Goal: Task Accomplishment & Management: Manage account settings

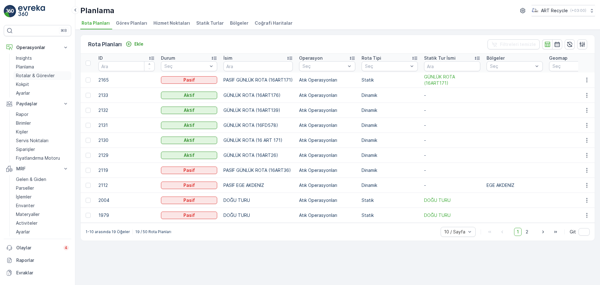
click at [36, 78] on p "Rotalar & Görevler" at bounding box center [35, 76] width 39 height 6
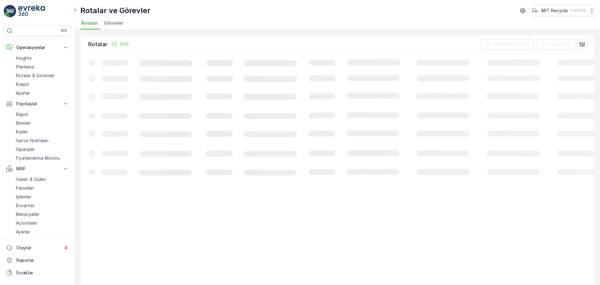
click at [106, 22] on span "Görevler" at bounding box center [113, 23] width 19 height 6
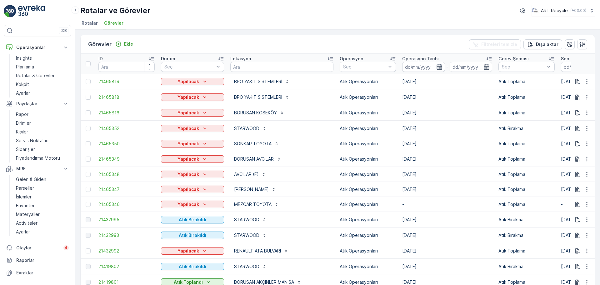
click at [436, 69] on icon "button" at bounding box center [439, 67] width 6 height 6
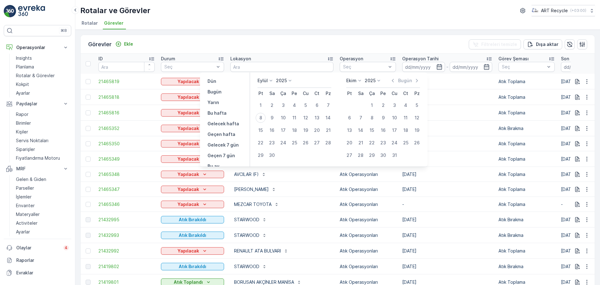
click at [270, 31] on div "Görevler Ekle Filtreleri temizle Dışa aktar ID Durum Seç Lokasyon Operasyon Seç…" at bounding box center [337, 157] width 525 height 255
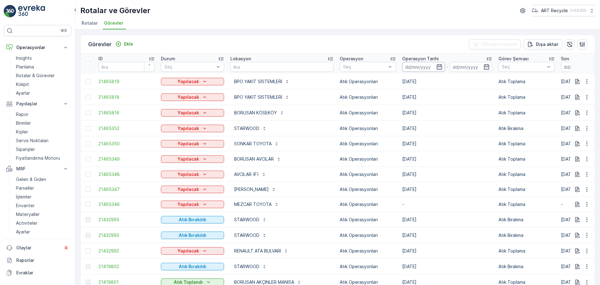
click at [402, 68] on input at bounding box center [423, 67] width 43 height 10
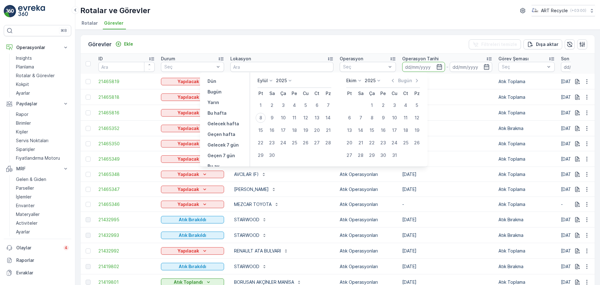
click at [268, 78] on icon at bounding box center [271, 81] width 6 height 6
click at [272, 113] on span "Ağustos" at bounding box center [269, 111] width 17 height 6
click at [288, 81] on p "2025" at bounding box center [289, 81] width 11 height 6
click at [268, 75] on div "Ağustos 2025 2020 2021 2022 2023 2024 2025 2026 2027 2028 2029 2030 Pt Sa Ça Pe…" at bounding box center [339, 120] width 178 height 94
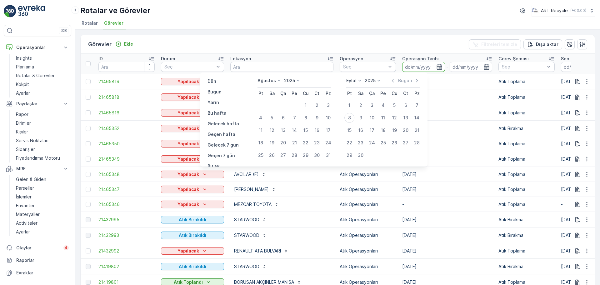
click at [267, 81] on p "Ağustos" at bounding box center [267, 81] width 18 height 6
click at [274, 108] on li "Eylül" at bounding box center [279, 112] width 42 height 9
click at [271, 78] on p "Ağustos" at bounding box center [267, 81] width 18 height 6
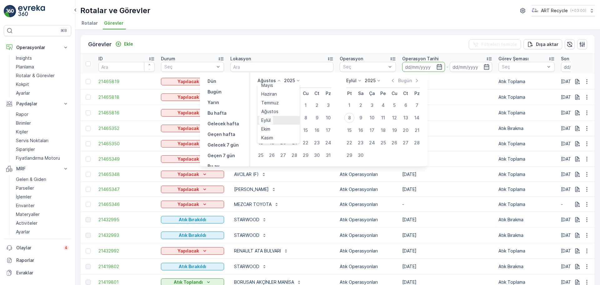
click at [269, 120] on span "Eylül" at bounding box center [265, 120] width 9 height 6
click at [293, 107] on div "4" at bounding box center [295, 105] width 10 height 10
type input "[DATE]"
click at [293, 107] on div "4" at bounding box center [295, 105] width 10 height 10
type input "[DATE]"
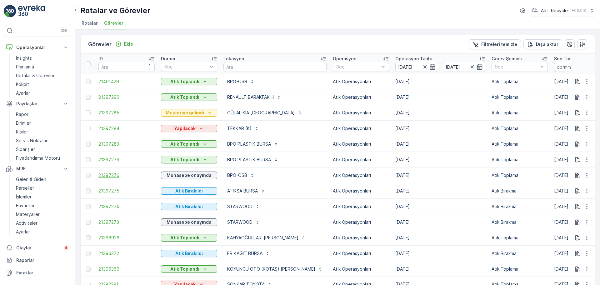
click at [120, 178] on span "21397276" at bounding box center [126, 175] width 56 height 6
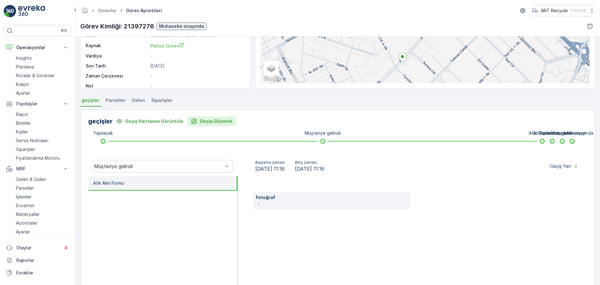
scroll to position [109, 0]
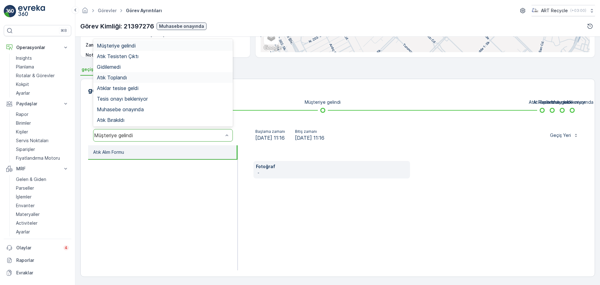
click at [129, 76] on div "Atık Toplandı" at bounding box center [163, 78] width 132 height 6
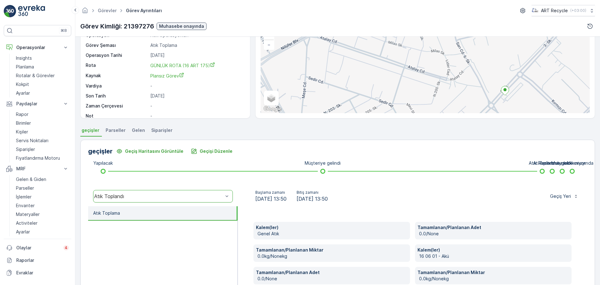
scroll to position [0, 0]
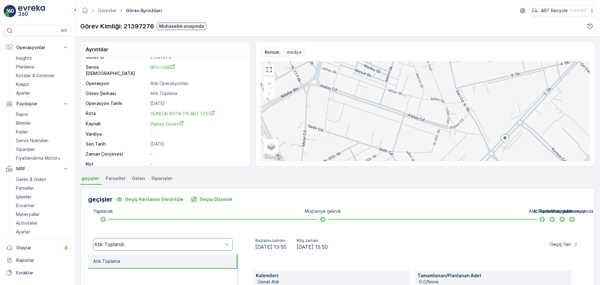
click at [117, 176] on span "Parseller" at bounding box center [116, 178] width 20 height 6
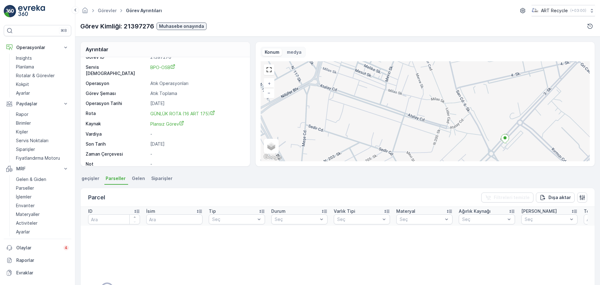
click at [132, 180] on span "Gelen" at bounding box center [138, 178] width 13 height 6
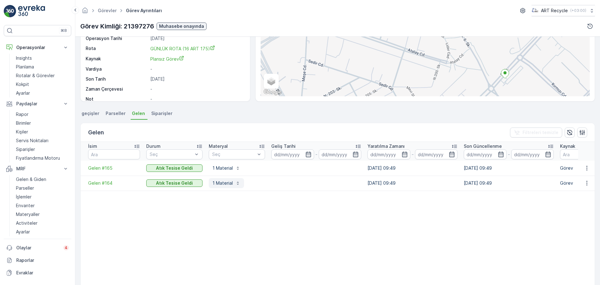
scroll to position [78, 0]
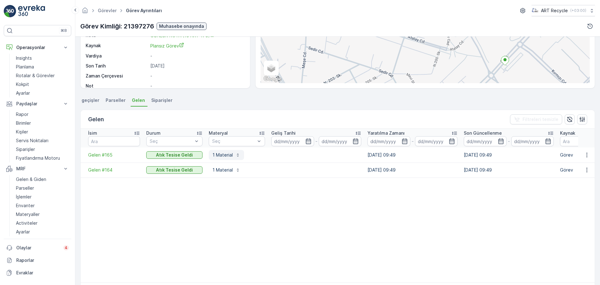
click at [228, 157] on p "1 Material" at bounding box center [223, 155] width 20 height 6
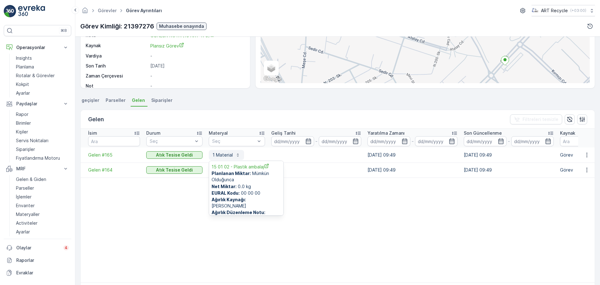
click at [228, 157] on p "1 Material" at bounding box center [223, 155] width 20 height 6
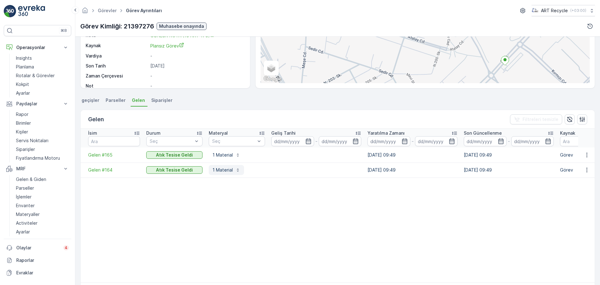
click at [225, 166] on button "1 Material" at bounding box center [226, 170] width 35 height 10
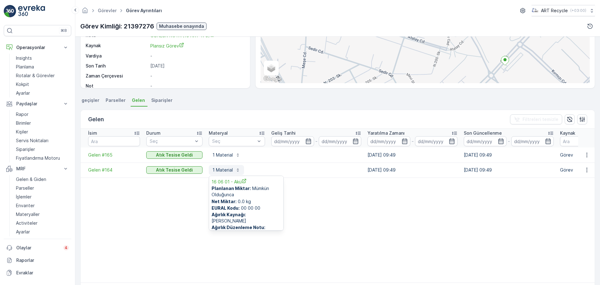
click at [225, 166] on button "1 Material" at bounding box center [226, 170] width 35 height 10
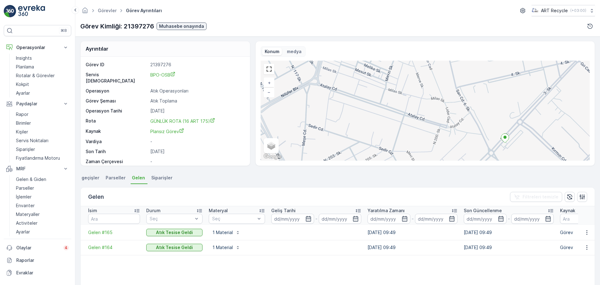
scroll to position [0, 0]
click at [29, 75] on p "Rotalar & Görevler" at bounding box center [35, 76] width 39 height 6
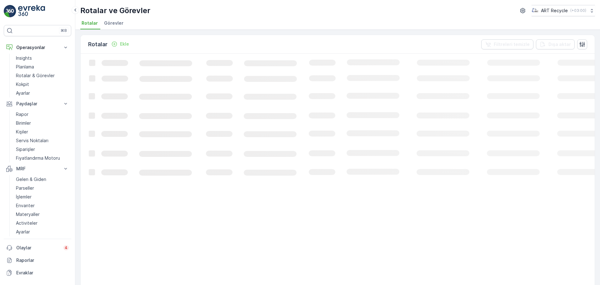
click at [112, 22] on span "Görevler" at bounding box center [113, 23] width 19 height 6
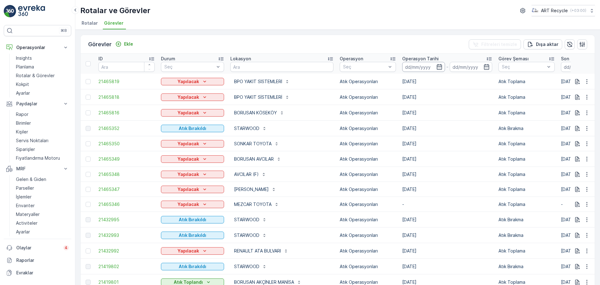
click at [418, 66] on input at bounding box center [423, 67] width 43 height 10
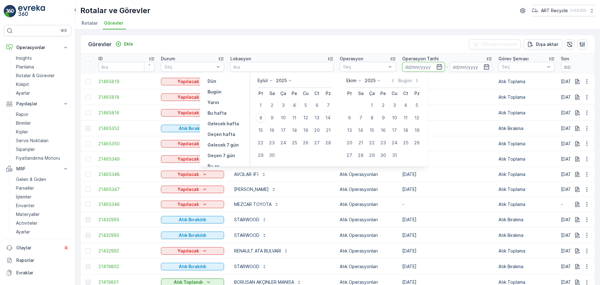
click at [295, 108] on div "4" at bounding box center [295, 105] width 10 height 10
type input "[DATE]"
click at [295, 108] on div "4" at bounding box center [295, 105] width 10 height 10
type input "[DATE]"
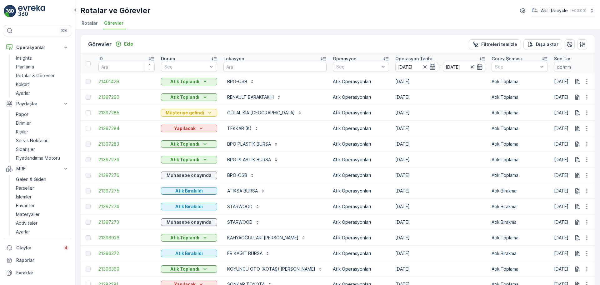
click at [196, 213] on td "Atık Bırakıldı" at bounding box center [189, 207] width 63 height 16
click at [186, 97] on p "Atık Toplandı" at bounding box center [184, 97] width 29 height 6
click at [176, 95] on p "Atık Toplandı" at bounding box center [184, 97] width 29 height 6
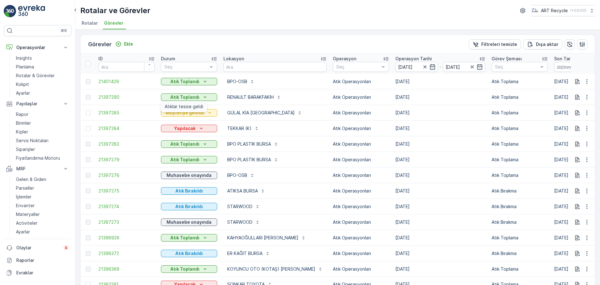
click at [181, 108] on span "Atıklar tesise geldi" at bounding box center [184, 106] width 38 height 6
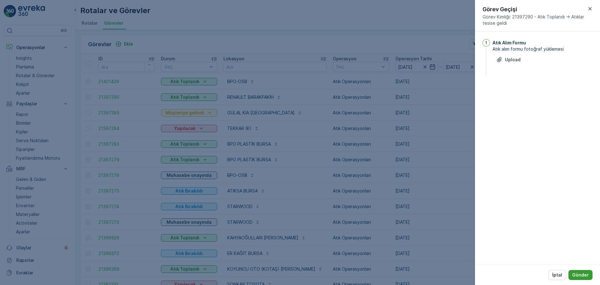
click at [577, 274] on p "Gönder" at bounding box center [580, 275] width 17 height 6
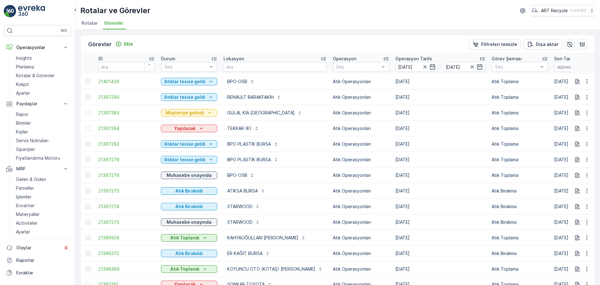
click at [106, 102] on td "21397290" at bounding box center [126, 97] width 63 height 16
click at [108, 99] on span "21397290" at bounding box center [126, 97] width 56 height 6
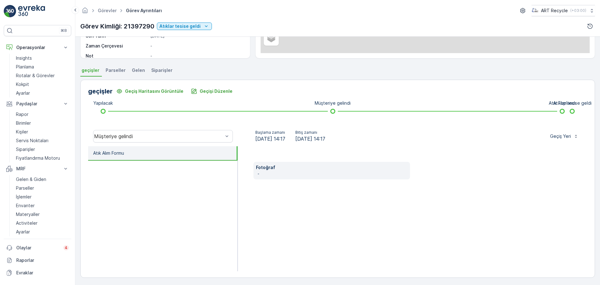
scroll to position [109, 0]
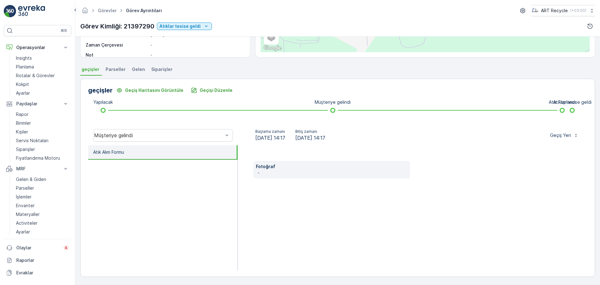
click at [132, 67] on span "Gelen" at bounding box center [138, 69] width 13 height 6
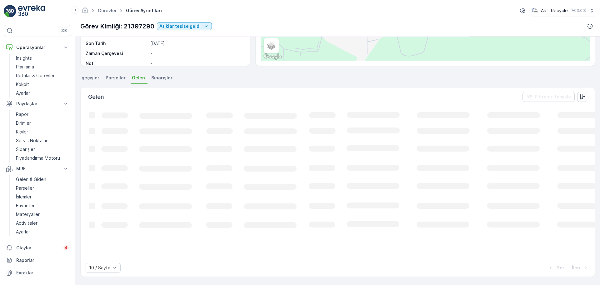
scroll to position [101, 0]
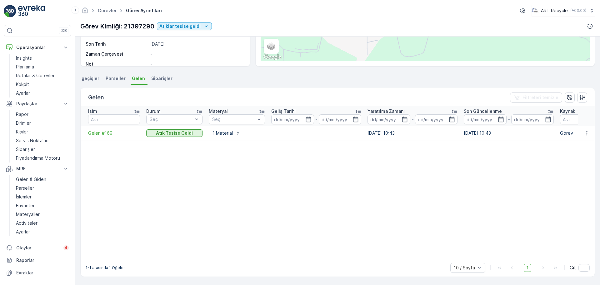
click at [96, 134] on span "Gelen #169" at bounding box center [114, 133] width 52 height 6
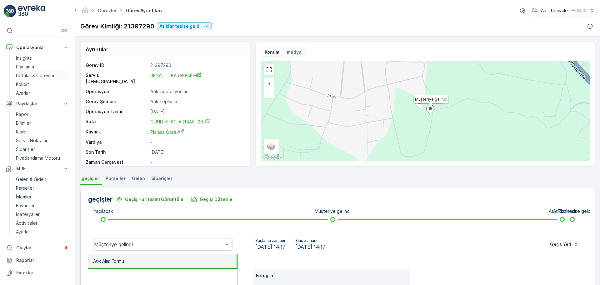
click at [31, 76] on p "Rotalar & Görevler" at bounding box center [35, 76] width 39 height 6
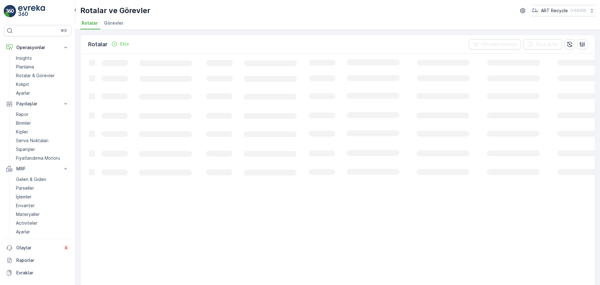
click at [118, 28] on li "Görevler" at bounding box center [114, 24] width 23 height 11
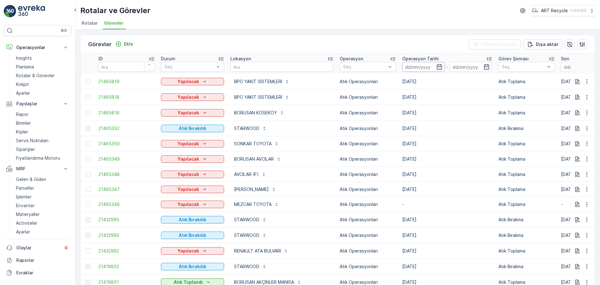
click at [413, 63] on input at bounding box center [423, 67] width 43 height 10
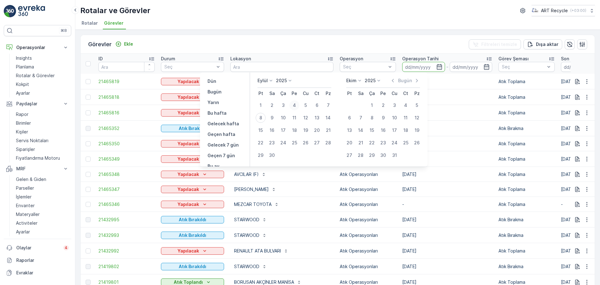
click at [295, 103] on div "4" at bounding box center [295, 105] width 10 height 10
type input "[DATE]"
click at [295, 103] on div "4" at bounding box center [295, 105] width 10 height 10
type input "[DATE]"
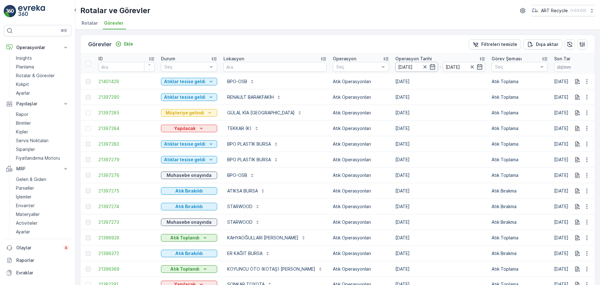
click at [396, 67] on input "[DATE]" at bounding box center [417, 67] width 43 height 10
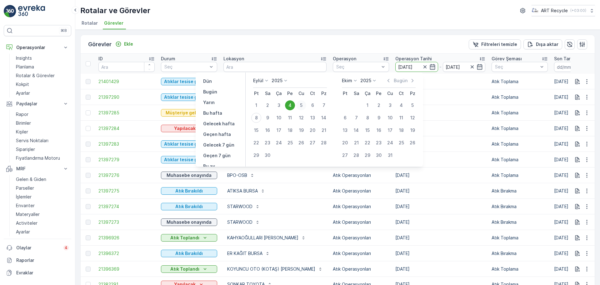
click at [304, 103] on div "5" at bounding box center [301, 105] width 10 height 10
type input "[DATE]"
click at [299, 105] on div "5" at bounding box center [301, 105] width 10 height 10
type input "[DATE]"
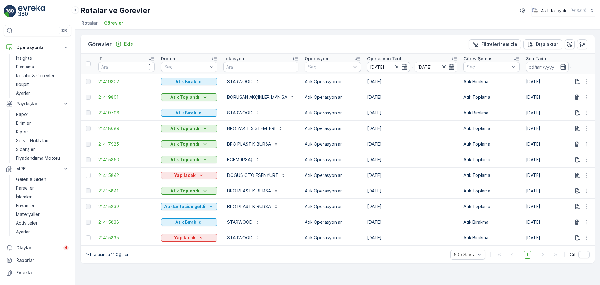
drag, startPoint x: 105, startPoint y: 82, endPoint x: 103, endPoint y: 85, distance: 3.8
click at [185, 128] on p "Atık Toplandı" at bounding box center [184, 128] width 29 height 6
click at [186, 138] on span "Atıklar tesise geldi" at bounding box center [184, 138] width 38 height 6
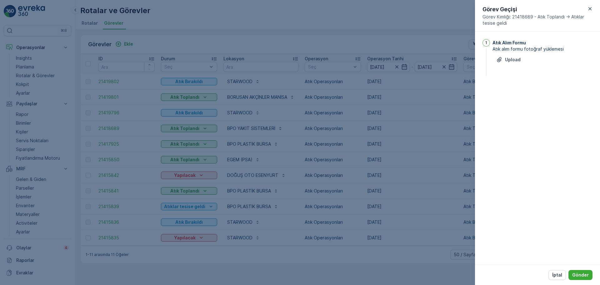
click at [315, 35] on div at bounding box center [300, 142] width 600 height 285
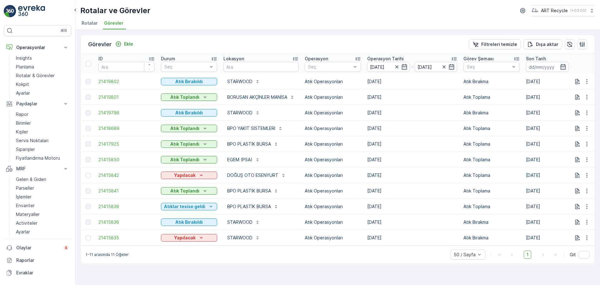
click at [391, 61] on p "Operasyon Tarihi" at bounding box center [385, 59] width 37 height 6
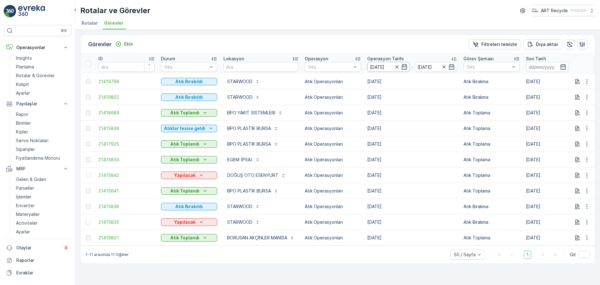
click at [387, 65] on input "[DATE]" at bounding box center [388, 67] width 43 height 10
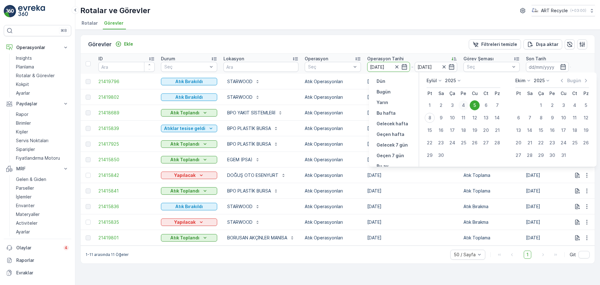
click at [458, 104] on button "4" at bounding box center [463, 105] width 11 height 11
type input "[DATE]"
click at [460, 104] on div "4" at bounding box center [464, 105] width 10 height 10
type input "[DATE]"
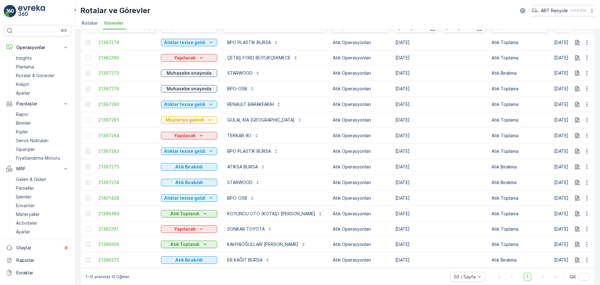
scroll to position [48, 0]
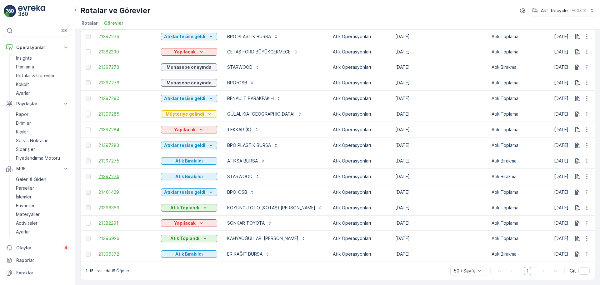
click at [104, 174] on span "21397274" at bounding box center [126, 177] width 56 height 6
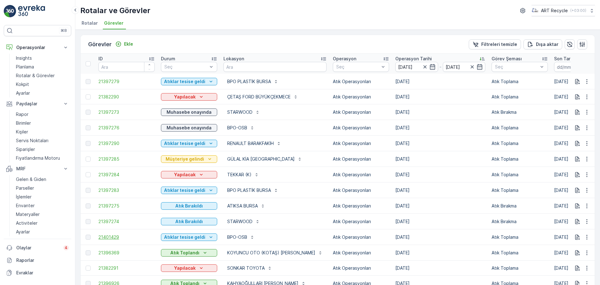
click at [112, 238] on span "21401429" at bounding box center [126, 237] width 56 height 6
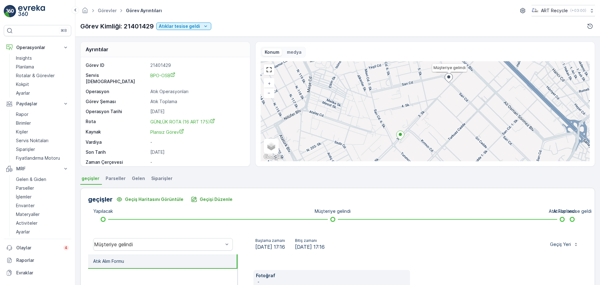
click at [135, 179] on span "Gelen" at bounding box center [138, 178] width 13 height 6
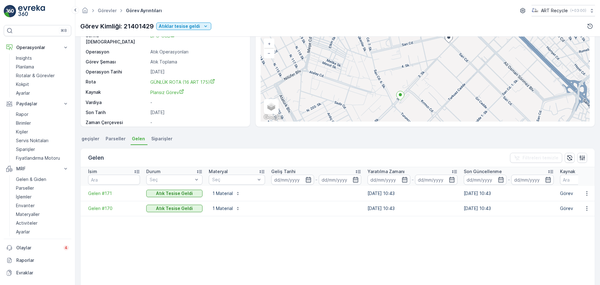
scroll to position [78, 0]
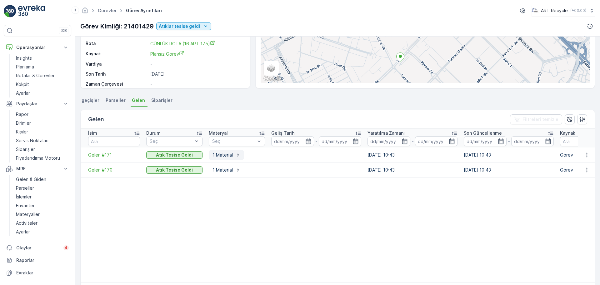
click at [234, 158] on div "1 Material" at bounding box center [227, 155] width 28 height 6
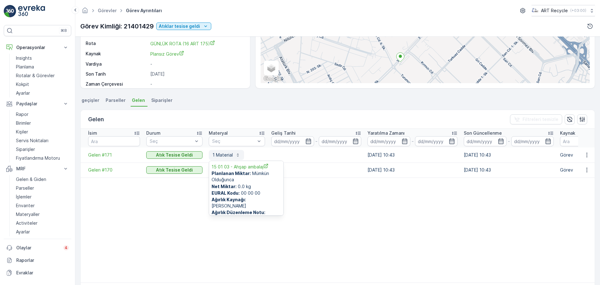
click at [234, 158] on div "1 Material" at bounding box center [227, 155] width 28 height 6
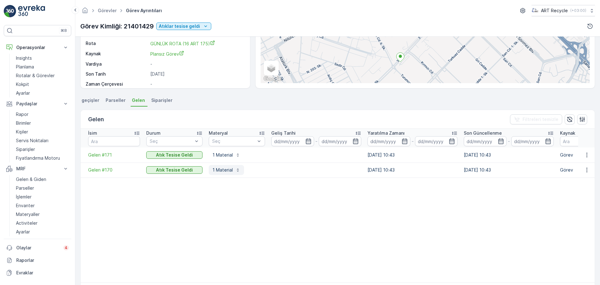
click at [234, 171] on div "1 Material" at bounding box center [227, 170] width 28 height 6
click at [108, 155] on span "Gelen #171" at bounding box center [114, 155] width 52 height 6
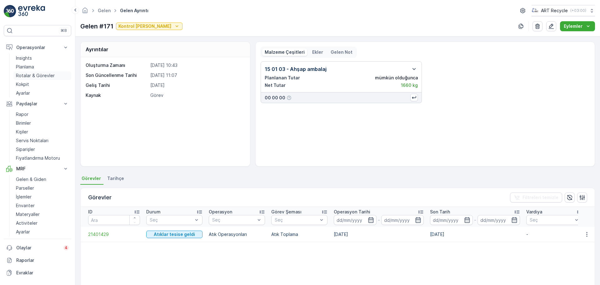
click at [36, 77] on p "Rotalar & Görevler" at bounding box center [35, 76] width 39 height 6
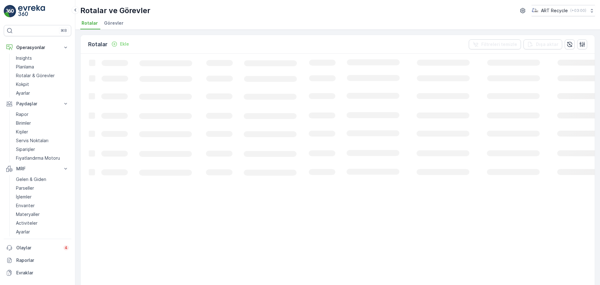
click at [112, 21] on span "Görevler" at bounding box center [113, 23] width 19 height 6
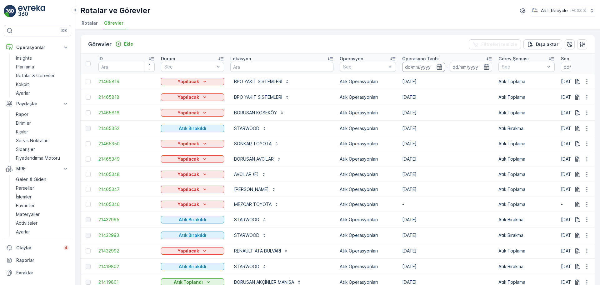
click at [408, 64] on input at bounding box center [423, 67] width 43 height 10
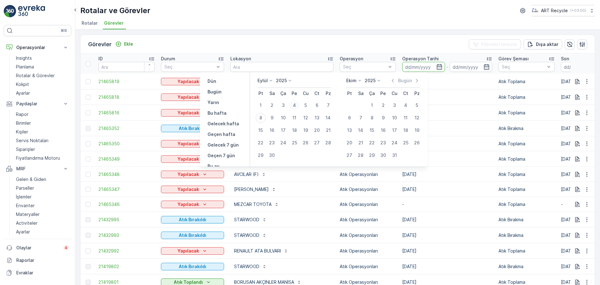
click at [294, 107] on div "4" at bounding box center [295, 105] width 10 height 10
type input "[DATE]"
click at [292, 103] on div "4" at bounding box center [295, 105] width 10 height 10
type input "[DATE]"
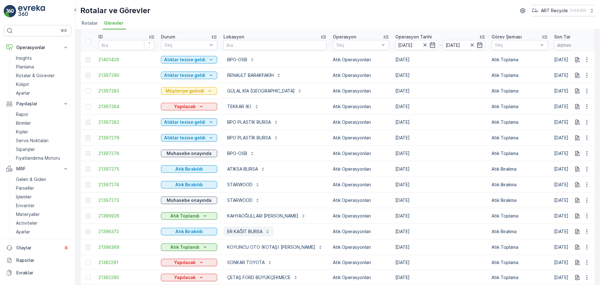
scroll to position [9, 0]
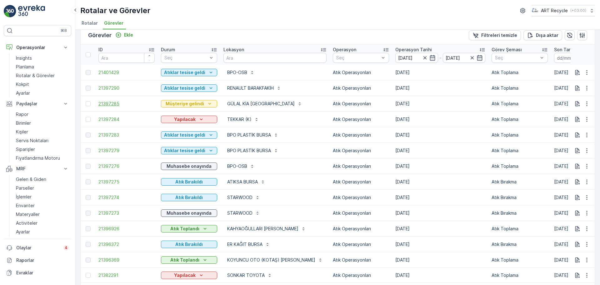
click at [106, 102] on span "21397285" at bounding box center [126, 104] width 56 height 6
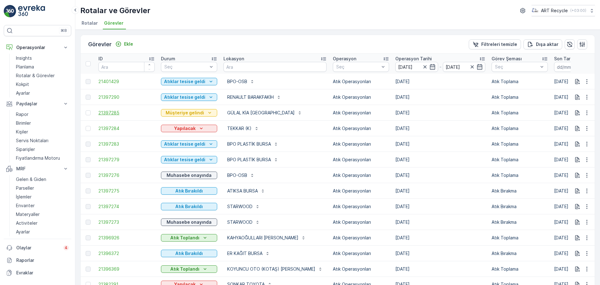
drag, startPoint x: 108, startPoint y: 112, endPoint x: 105, endPoint y: 114, distance: 3.3
click at [396, 63] on input "[DATE]" at bounding box center [417, 67] width 43 height 10
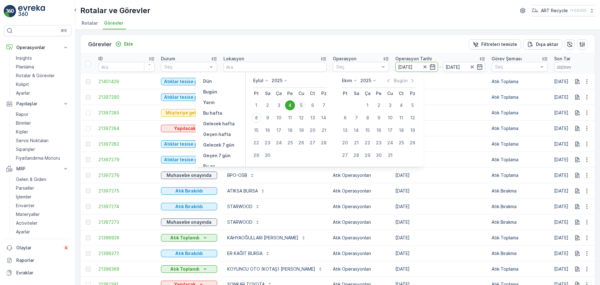
click at [300, 106] on div "5" at bounding box center [301, 105] width 10 height 10
type input "[DATE]"
click at [300, 106] on div "5" at bounding box center [301, 105] width 10 height 10
type input "[DATE]"
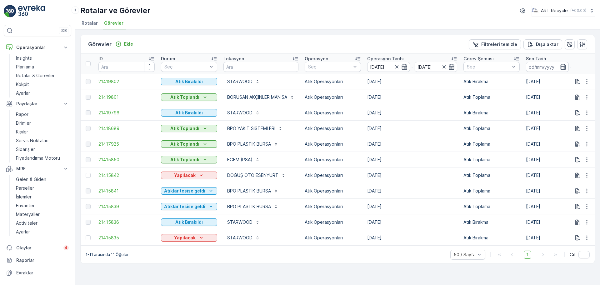
click at [328, 43] on div "Görevler Ekle Filtreleri temizle Dışa aktar" at bounding box center [338, 44] width 514 height 19
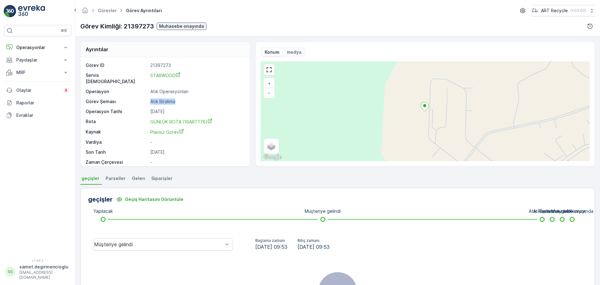
drag, startPoint x: 150, startPoint y: 93, endPoint x: 210, endPoint y: 102, distance: 60.1
click at [196, 101] on div "Görev ID 21397273 Servis Noktası STARWOOD Operasyon Atık Operasyonları Görev Şe…" at bounding box center [165, 118] width 158 height 113
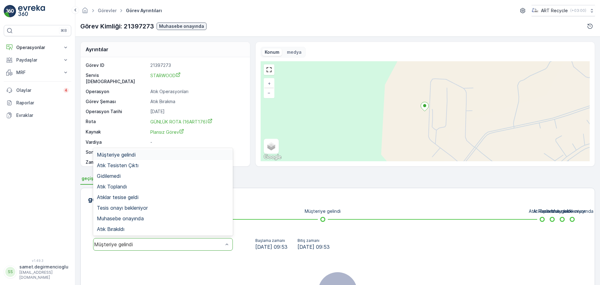
click at [191, 248] on div "Müşteriye gelindi" at bounding box center [163, 244] width 140 height 13
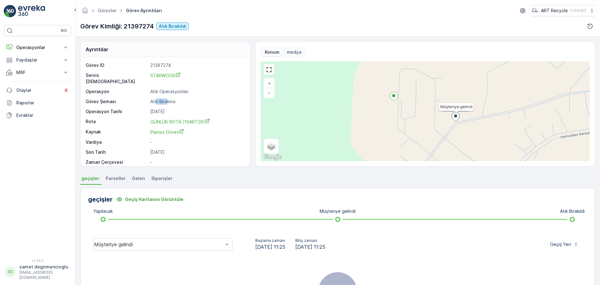
drag, startPoint x: 157, startPoint y: 100, endPoint x: 194, endPoint y: 101, distance: 37.2
click at [192, 101] on div "Görev ID 21397274 Servis Noktası STARWOOD Operasyon Atık Operasyonları Görev Şe…" at bounding box center [165, 118] width 158 height 113
click at [193, 99] on div "Görev ID 21397274 Servis Noktası STARWOOD Operasyon Atık Operasyonları Görev Şe…" at bounding box center [165, 118] width 158 height 113
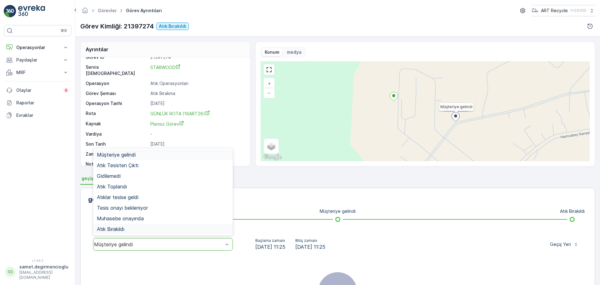
click at [155, 232] on div "Atık Bırakıldı" at bounding box center [163, 229] width 140 height 11
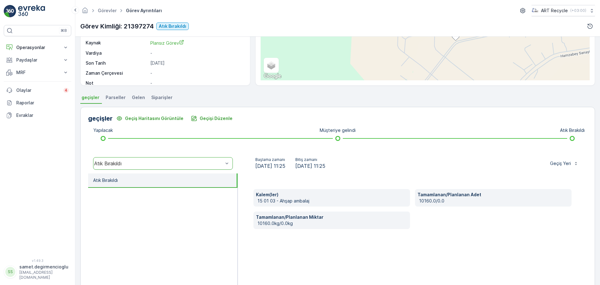
scroll to position [109, 0]
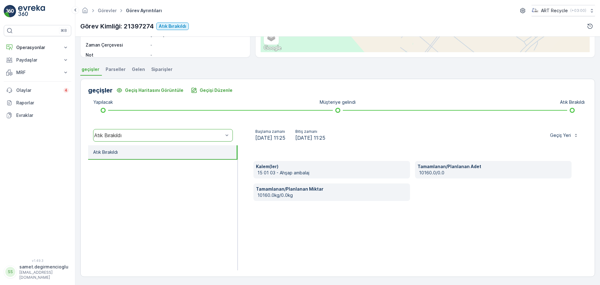
click at [320, 226] on div "Kalem(ler) 15 01 03 - Ahşap ambalaj Tamamlanan/Planlanan Adet 10160.0/0.0 Tamam…" at bounding box center [413, 207] width 350 height 125
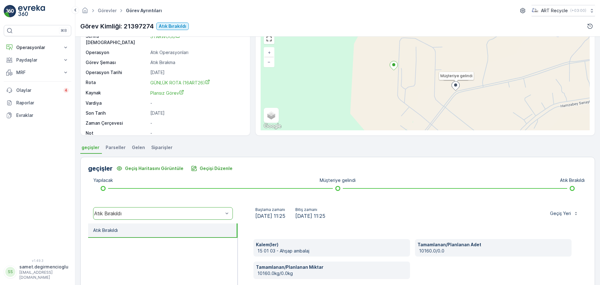
click at [198, 212] on div "Atık Bırakıldı" at bounding box center [158, 214] width 129 height 6
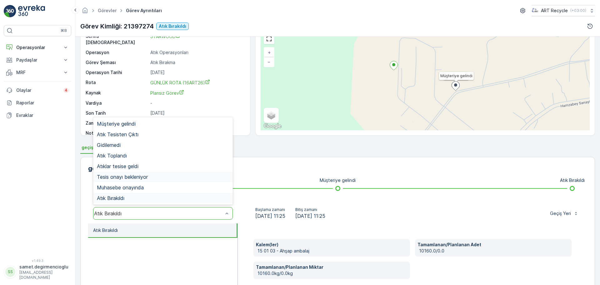
click at [310, 196] on div "geçişler Geçiş Haritasını Görüntüle Geçişi Düzenle Yapılacak Müşteriye gelindi …" at bounding box center [337, 256] width 515 height 198
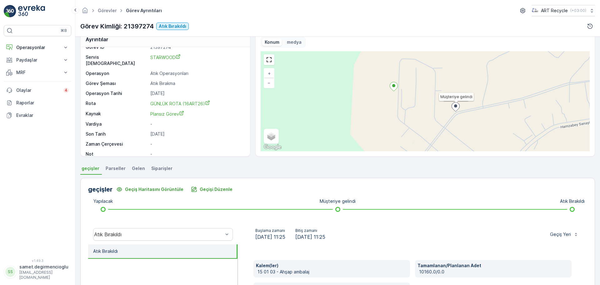
scroll to position [0, 0]
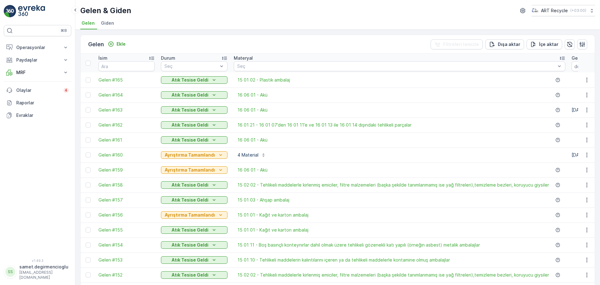
click at [106, 26] on li "Giden" at bounding box center [108, 24] width 17 height 11
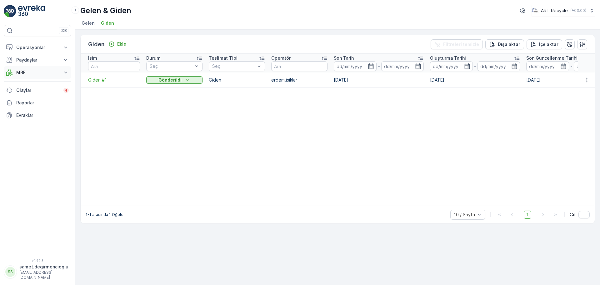
click at [29, 75] on p "MRF" at bounding box center [37, 72] width 43 height 6
click at [35, 86] on p "Gelen & Giden" at bounding box center [31, 83] width 30 height 6
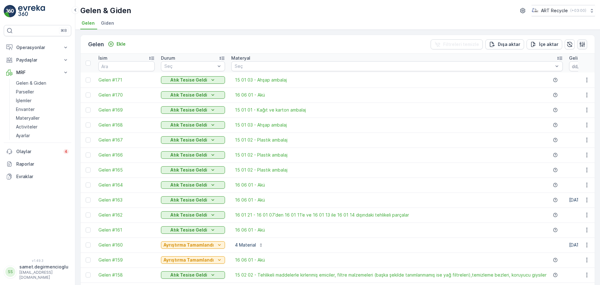
click at [582, 46] on icon "button" at bounding box center [582, 44] width 5 height 5
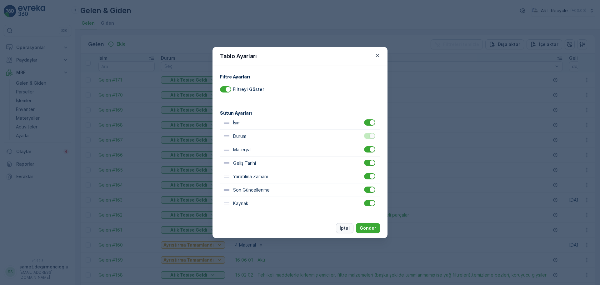
click at [343, 229] on p "İptal" at bounding box center [345, 228] width 10 height 6
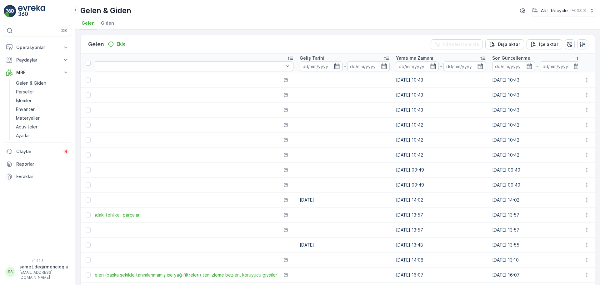
scroll to position [0, 338]
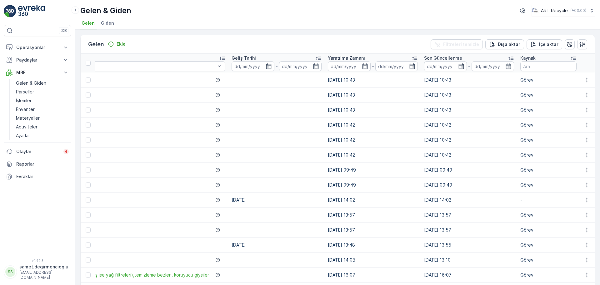
drag, startPoint x: 419, startPoint y: 166, endPoint x: 559, endPoint y: 178, distance: 141.2
drag, startPoint x: 559, startPoint y: 178, endPoint x: 277, endPoint y: 151, distance: 283.9
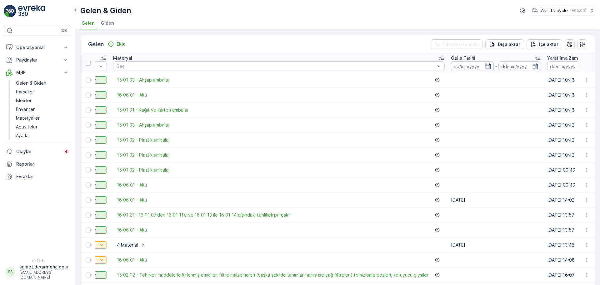
scroll to position [0, 0]
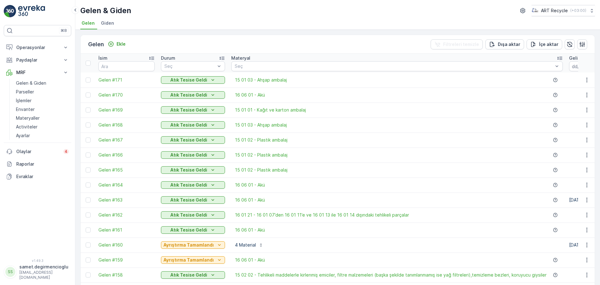
drag, startPoint x: 279, startPoint y: 151, endPoint x: 185, endPoint y: 144, distance: 93.7
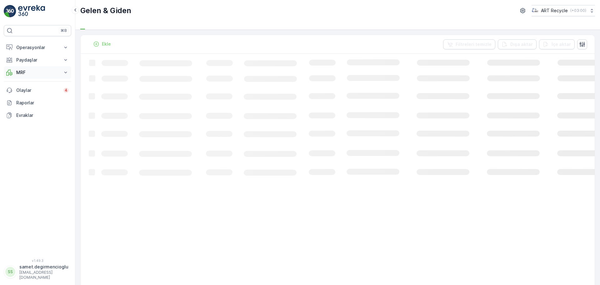
click at [25, 73] on p "MRF" at bounding box center [37, 72] width 43 height 6
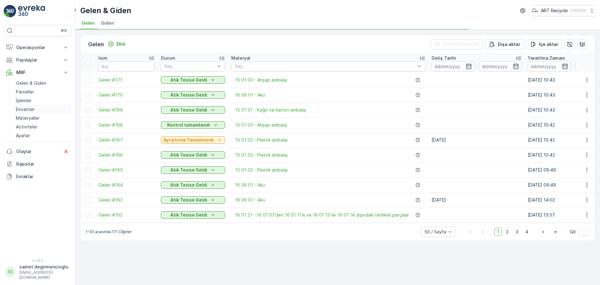
click at [32, 107] on p "Envanter" at bounding box center [25, 109] width 19 height 6
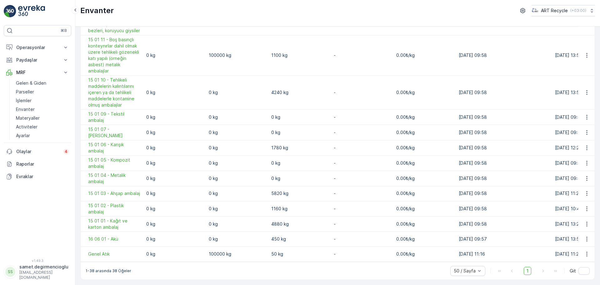
scroll to position [586, 0]
click at [116, 190] on span "15 01 03 - Ahşap ambalaj" at bounding box center [114, 193] width 52 height 6
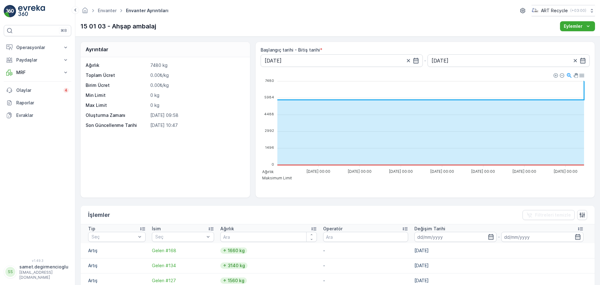
scroll to position [117, 0]
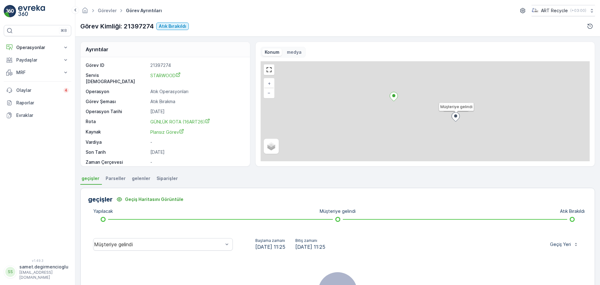
scroll to position [8, 0]
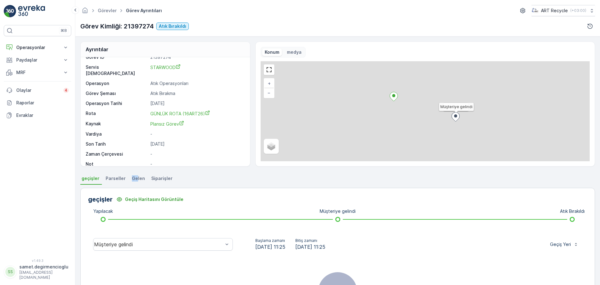
click at [134, 180] on span "Gelen" at bounding box center [138, 178] width 13 height 6
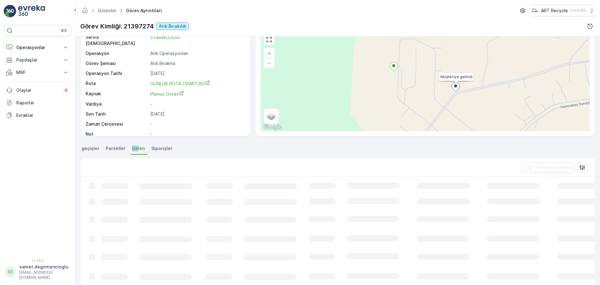
scroll to position [39, 0]
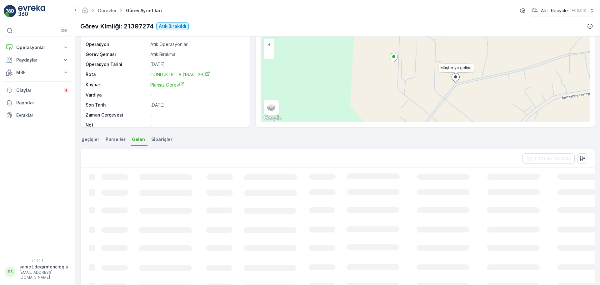
click at [219, 144] on ul "geçişler Parseller Gelen Siparişler" at bounding box center [337, 140] width 515 height 11
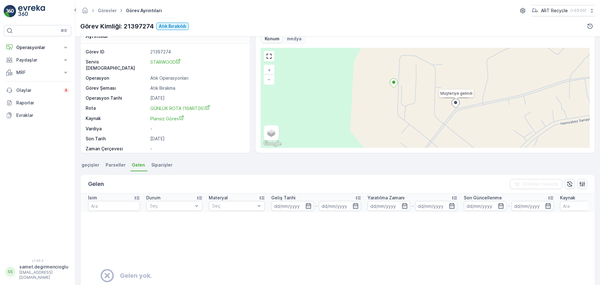
scroll to position [0, 0]
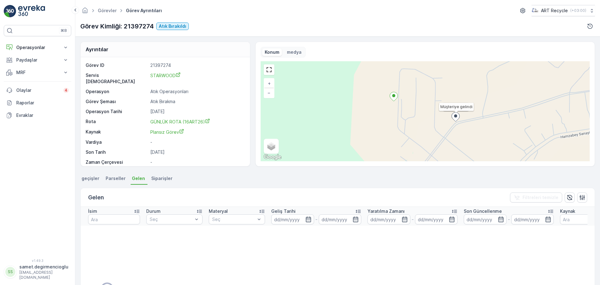
click at [99, 177] on li "geçişler" at bounding box center [91, 179] width 22 height 11
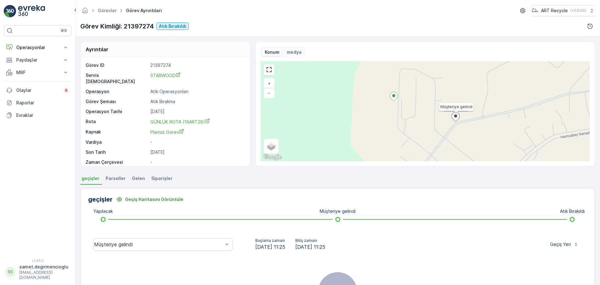
click at [132, 178] on span "Gelen" at bounding box center [138, 178] width 13 height 6
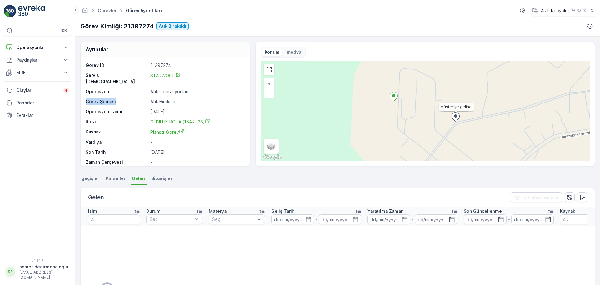
drag, startPoint x: 86, startPoint y: 97, endPoint x: 126, endPoint y: 97, distance: 40.0
click at [126, 98] on p "Görev Şeması" at bounding box center [117, 101] width 62 height 6
click at [136, 98] on p "Görev Şeması" at bounding box center [117, 101] width 62 height 6
drag, startPoint x: 149, startPoint y: 95, endPoint x: 229, endPoint y: 99, distance: 80.2
click at [229, 99] on div "Görev ID 21397274 Servis Noktası STARWOOD Operasyon Atık Operasyonları Görev Şe…" at bounding box center [165, 118] width 158 height 113
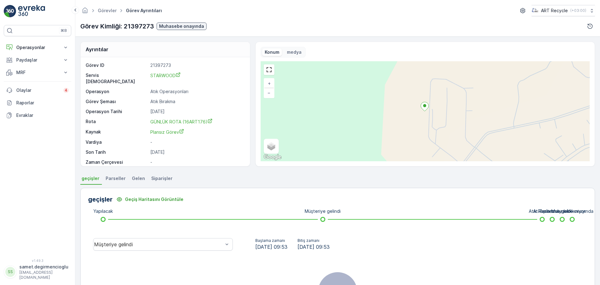
click at [138, 177] on span "Gelen" at bounding box center [138, 178] width 13 height 6
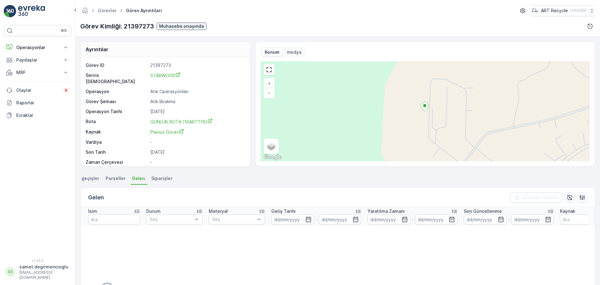
click at [88, 179] on span "geçişler" at bounding box center [91, 178] width 18 height 6
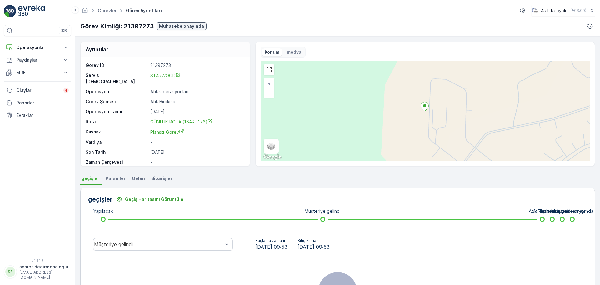
click at [137, 181] on span "Gelen" at bounding box center [138, 178] width 13 height 6
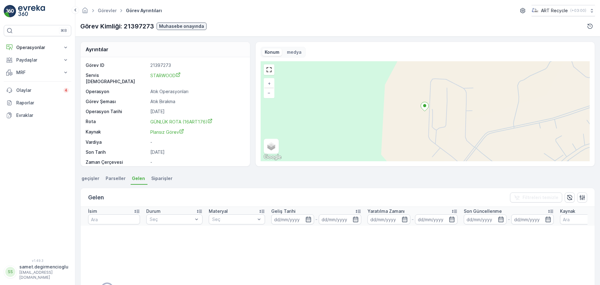
click at [88, 178] on span "geçişler" at bounding box center [91, 178] width 18 height 6
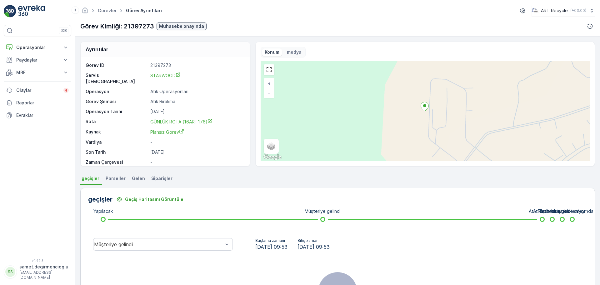
click at [107, 180] on span "Parseller" at bounding box center [116, 178] width 20 height 6
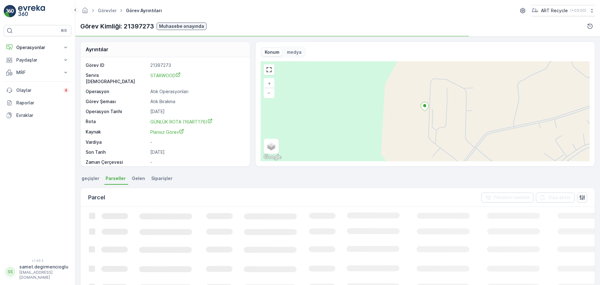
click at [135, 182] on li "Gelen" at bounding box center [139, 179] width 17 height 11
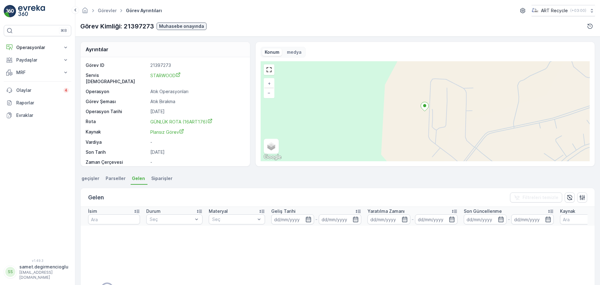
click at [153, 177] on span "Siparişler" at bounding box center [161, 178] width 21 height 6
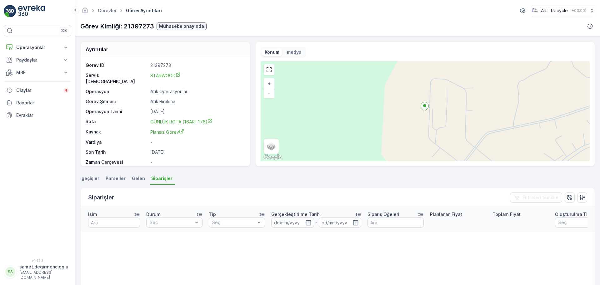
click at [136, 176] on span "Gelen" at bounding box center [138, 178] width 13 height 6
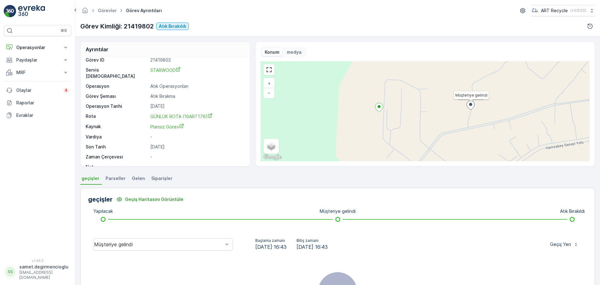
scroll to position [8, 0]
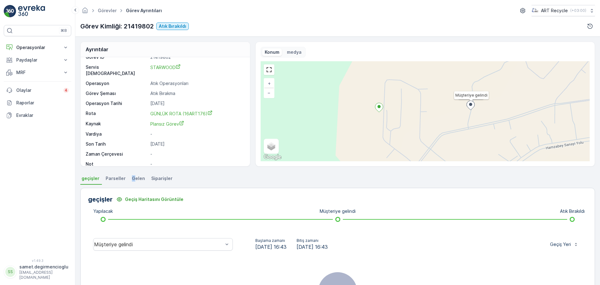
click at [132, 179] on span "Gelen" at bounding box center [138, 178] width 13 height 6
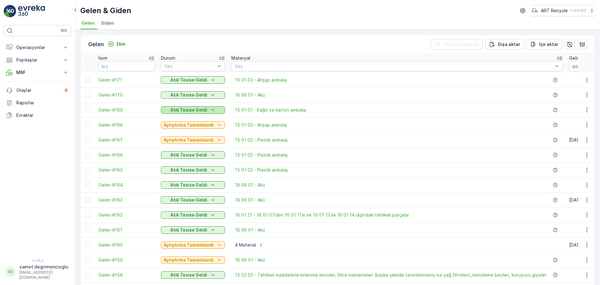
click at [210, 113] on icon "Atık Tesise Geldi" at bounding box center [213, 110] width 6 height 6
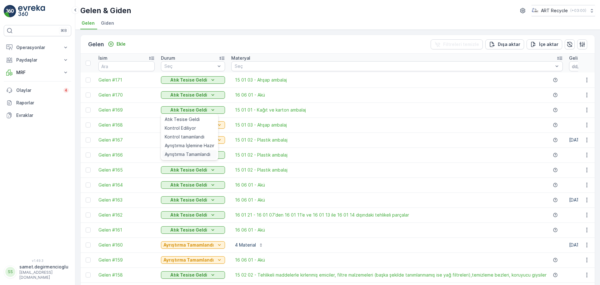
click at [189, 150] on div "Ayrıştırma Tamamlandı" at bounding box center [189, 154] width 55 height 9
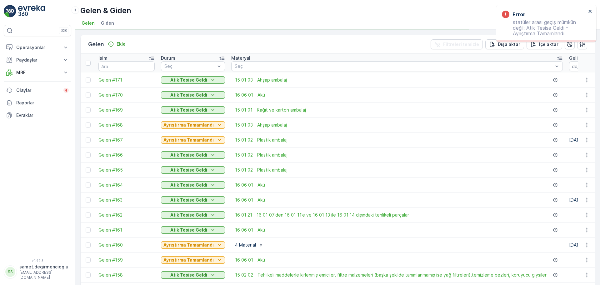
click at [197, 105] on td "Atık Tesise Geldi" at bounding box center [193, 110] width 70 height 15
click at [196, 111] on p "Atık Tesise Geldi" at bounding box center [188, 110] width 37 height 6
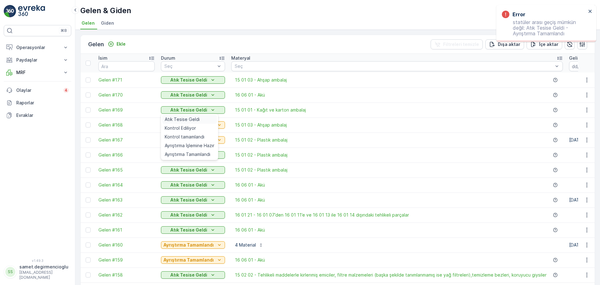
click at [194, 117] on span "Atık Tesise Geldi" at bounding box center [182, 119] width 35 height 6
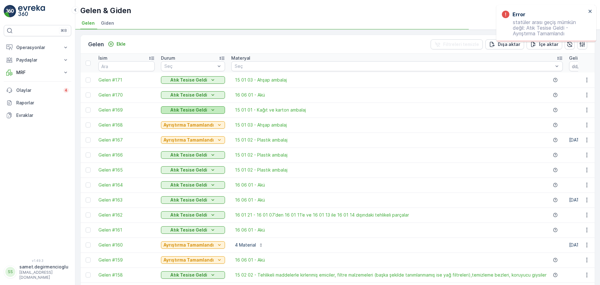
click at [197, 110] on p "Atık Tesise Geldi" at bounding box center [188, 110] width 37 height 6
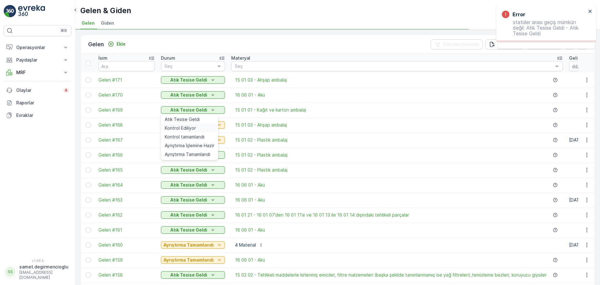
click at [191, 126] on span "Kontrol Ediliyor" at bounding box center [180, 128] width 31 height 6
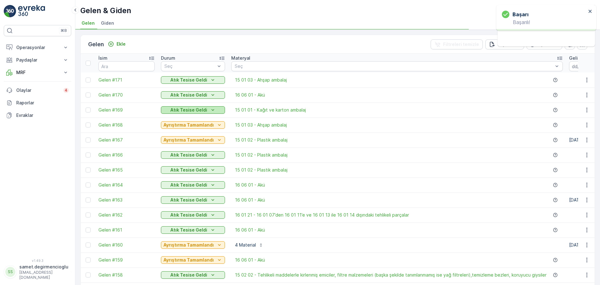
click at [194, 108] on p "Atık Tesise Geldi" at bounding box center [188, 110] width 37 height 6
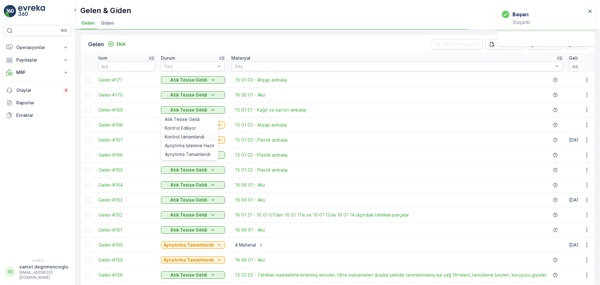
click at [190, 138] on span "Kontrol tamamlandı" at bounding box center [185, 137] width 40 height 6
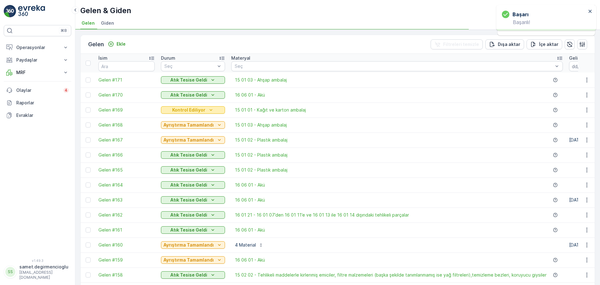
click at [196, 110] on p "Kontrol Ediliyor" at bounding box center [188, 110] width 33 height 6
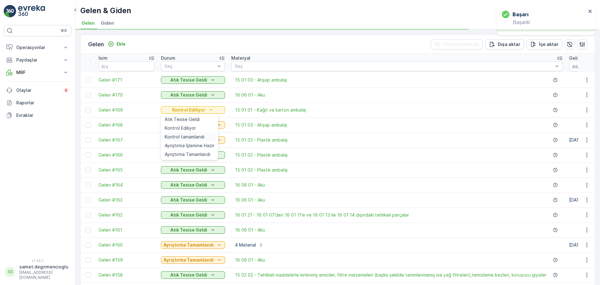
click at [193, 137] on span "Kontrol tamamlandı" at bounding box center [185, 137] width 40 height 6
click at [188, 143] on span "Ayrıştırma İşlemine Hazır" at bounding box center [190, 146] width 50 height 6
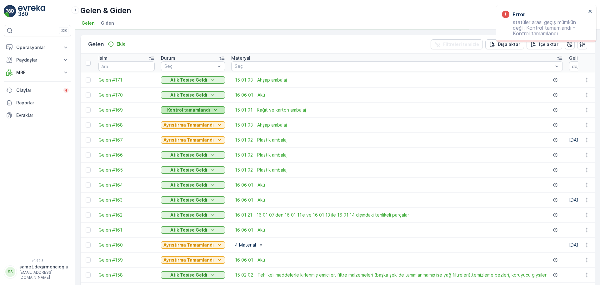
click at [192, 109] on p "Kontrol tamamlandı" at bounding box center [188, 110] width 43 height 6
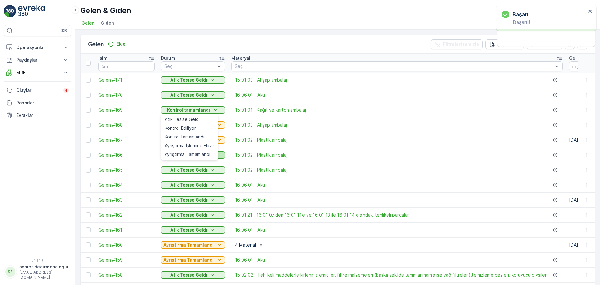
click at [187, 154] on span "Ayrıştırma Tamamlandı" at bounding box center [188, 154] width 46 height 6
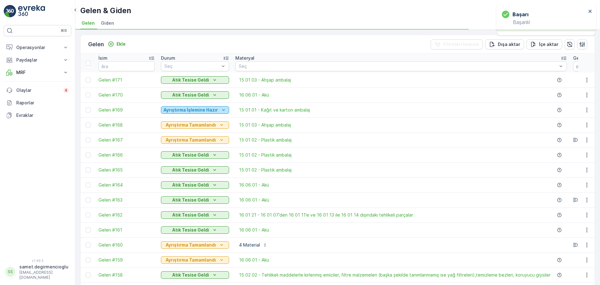
click at [193, 113] on p "Ayrıştırma İşlemine Hazır" at bounding box center [191, 110] width 54 height 6
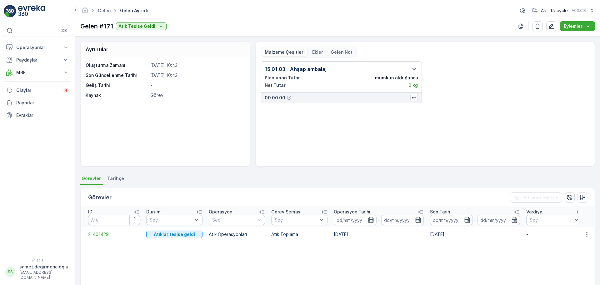
click at [415, 87] on p "0 kg" at bounding box center [413, 85] width 9 height 6
click at [412, 86] on p "0 kg" at bounding box center [413, 85] width 9 height 6
click at [414, 67] on icon "button" at bounding box center [415, 69] width 8 height 8
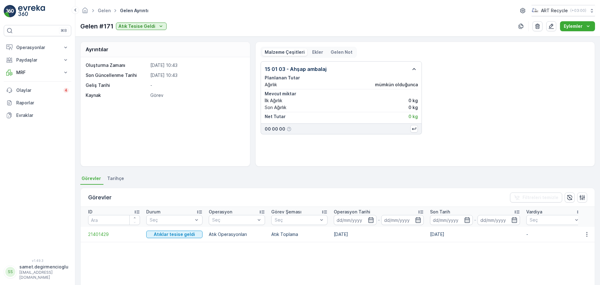
click at [412, 70] on icon "button" at bounding box center [415, 69] width 8 height 8
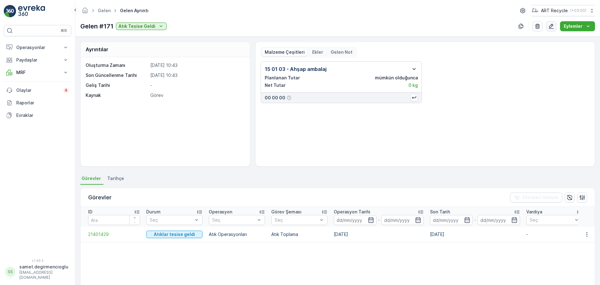
click at [552, 27] on icon "button" at bounding box center [551, 26] width 5 height 5
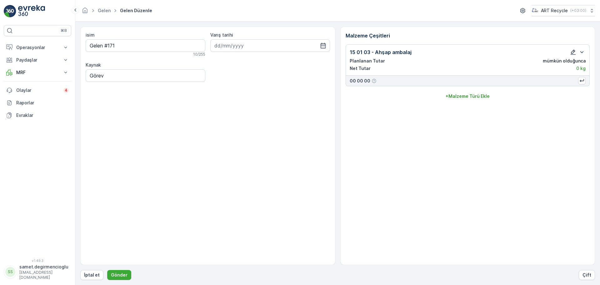
click at [575, 51] on icon "button" at bounding box center [573, 52] width 5 height 5
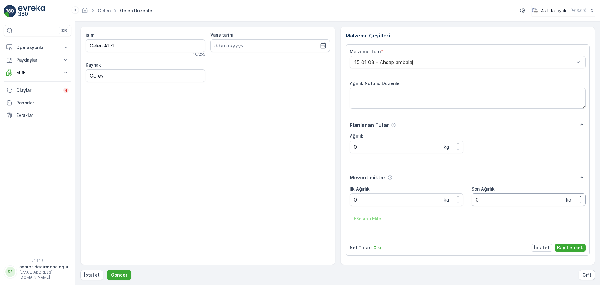
click at [505, 194] on Ağırlık "0" at bounding box center [529, 200] width 114 height 13
click at [406, 199] on Ağırlık "0" at bounding box center [407, 200] width 114 height 13
type Ağırlık "0"
type Ağırlık "1660"
click at [567, 244] on button "Kayıt etmek" at bounding box center [570, 248] width 31 height 8
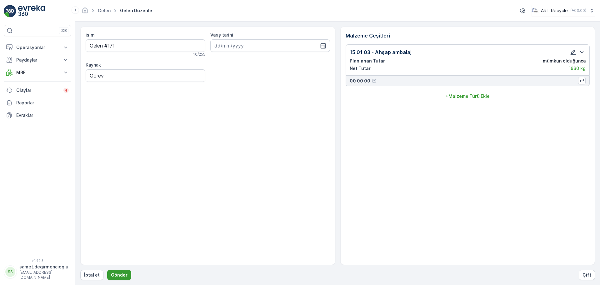
click at [126, 271] on button "Gönder" at bounding box center [119, 275] width 24 height 10
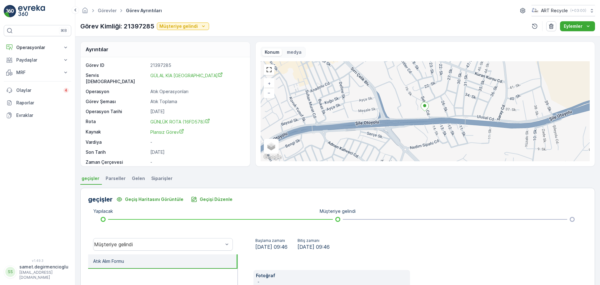
scroll to position [8, 0]
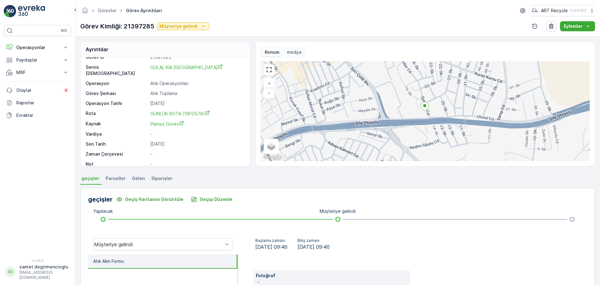
click at [191, 30] on div "Görev Kimliği: 21397285 Müşteriye gelindi" at bounding box center [144, 26] width 129 height 9
click at [193, 28] on p "Müşteriye gelindi" at bounding box center [178, 26] width 38 height 6
click at [178, 36] on span "Atık Toplandı" at bounding box center [173, 36] width 27 height 6
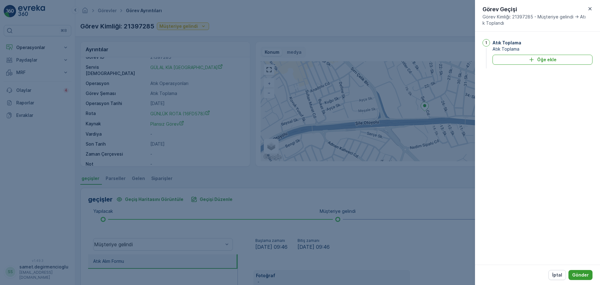
click at [578, 277] on p "Gönder" at bounding box center [580, 275] width 17 height 6
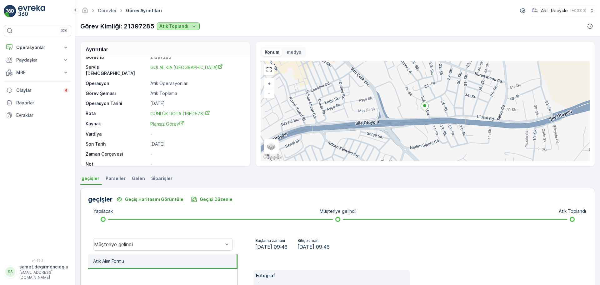
click at [187, 29] on p "Atık Toplandı" at bounding box center [173, 26] width 29 height 6
click at [179, 38] on span "Atıklar tesise geldi" at bounding box center [179, 36] width 38 height 6
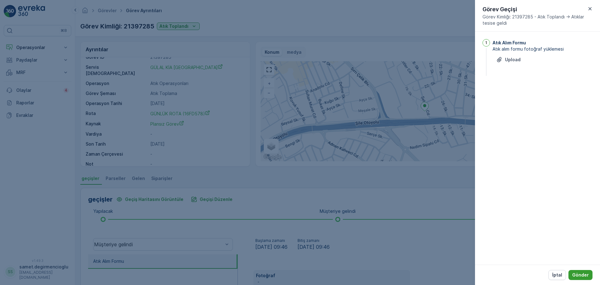
click at [579, 275] on p "Gönder" at bounding box center [580, 275] width 17 height 6
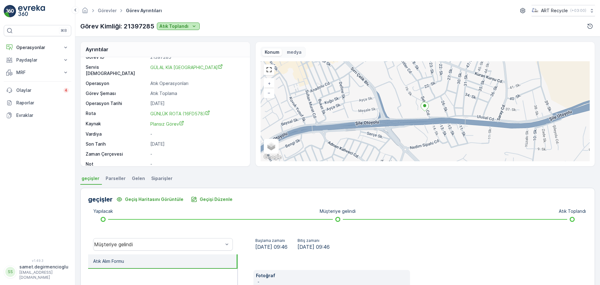
click at [174, 28] on p "Atık Toplandı" at bounding box center [173, 26] width 29 height 6
click at [175, 33] on span "Tesis onayı bekleniyor" at bounding box center [183, 36] width 47 height 6
click at [181, 23] on p "Tesis onayı bekleniyor" at bounding box center [183, 26] width 49 height 6
click at [181, 33] on span "Muhasebe onayında" at bounding box center [181, 36] width 42 height 6
click at [138, 184] on li "Gelen" at bounding box center [139, 179] width 17 height 11
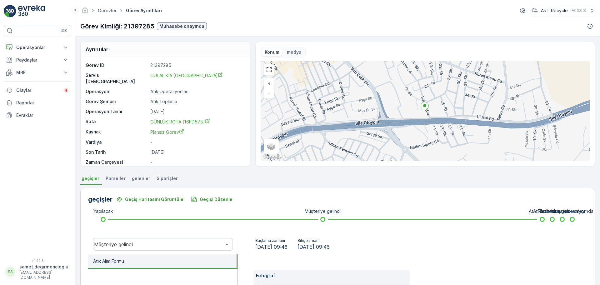
click at [145, 173] on div "Ayrıntılar Görev ID 21397285 Servis Noktası GÜLAL KİA İSTANBUL Operasyon Atık O…" at bounding box center [337, 161] width 525 height 249
click at [144, 174] on li "gelenler" at bounding box center [142, 179] width 22 height 11
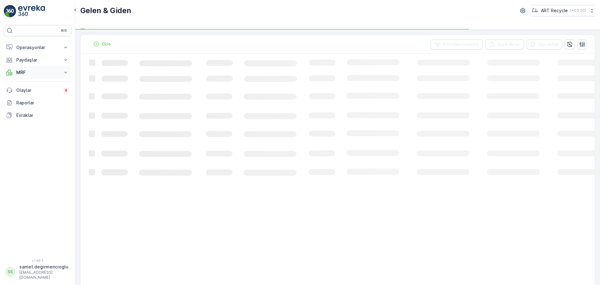
click at [26, 71] on p "MRF" at bounding box center [37, 72] width 43 height 6
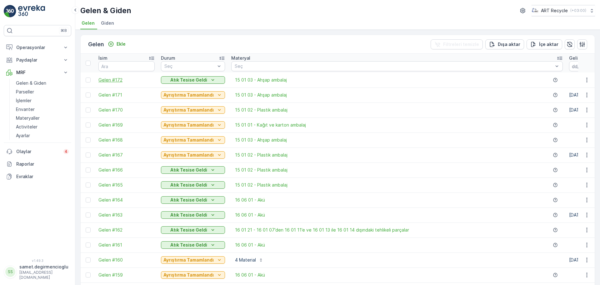
click at [111, 78] on span "Gelen #172" at bounding box center [126, 80] width 56 height 6
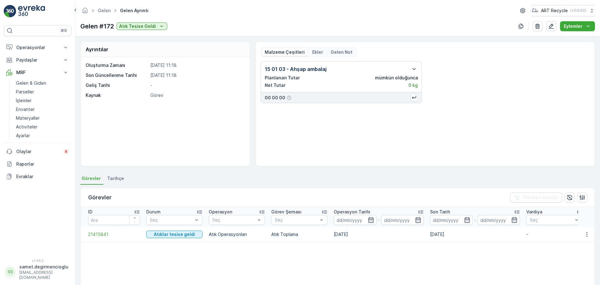
scroll to position [39, 0]
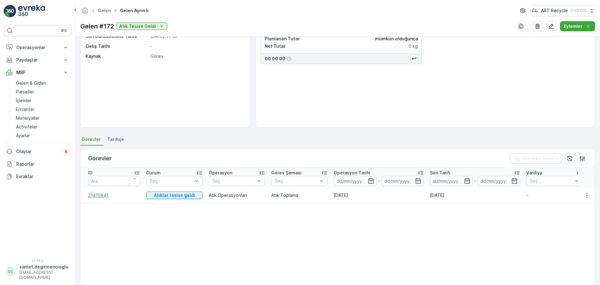
click at [100, 198] on span "21415841" at bounding box center [114, 195] width 52 height 6
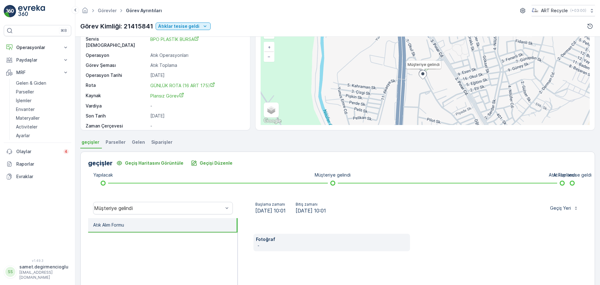
scroll to position [78, 0]
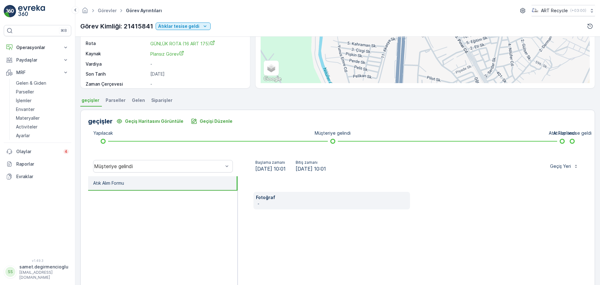
click at [140, 99] on span "Gelen" at bounding box center [138, 100] width 13 height 6
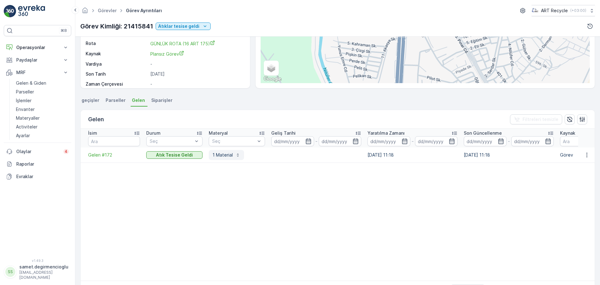
click at [239, 156] on icon "button" at bounding box center [237, 155] width 5 height 5
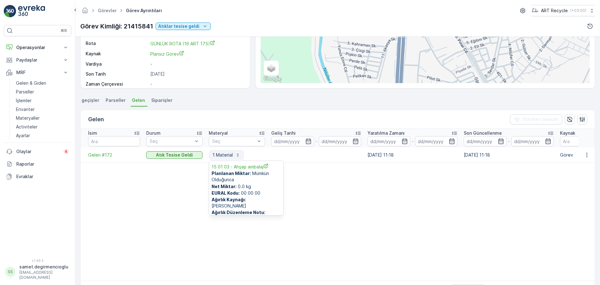
click at [239, 156] on icon "button" at bounding box center [237, 155] width 5 height 5
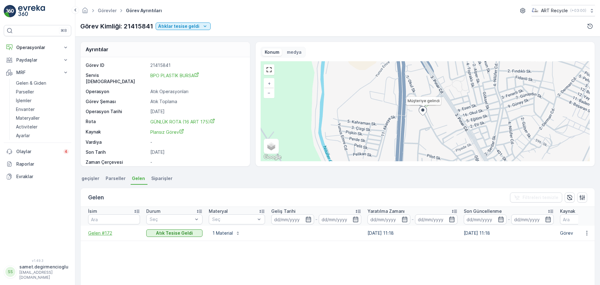
click at [103, 235] on span "Gelen #172" at bounding box center [114, 233] width 52 height 6
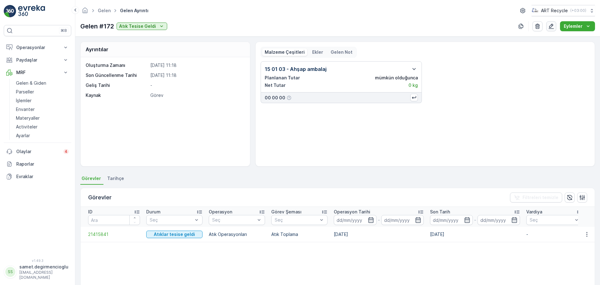
click at [549, 29] on icon "button" at bounding box center [551, 26] width 6 height 6
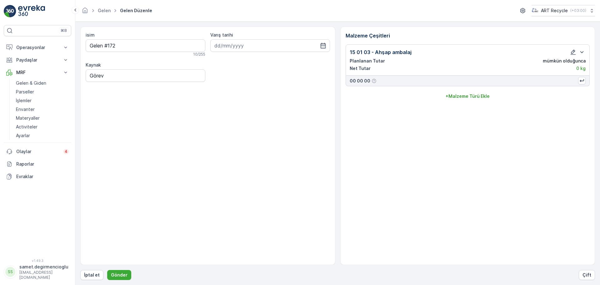
click at [577, 52] on div at bounding box center [578, 52] width 16 height 8
click at [574, 52] on icon "button" at bounding box center [573, 52] width 5 height 5
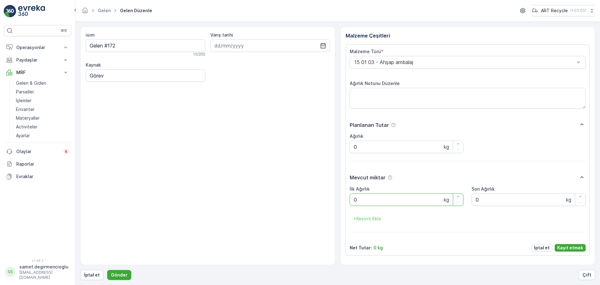
click at [388, 200] on Ağırlık "0" at bounding box center [407, 200] width 114 height 13
type Ağırlık "2320"
click at [570, 250] on p "Kayıt etmek" at bounding box center [570, 248] width 26 height 6
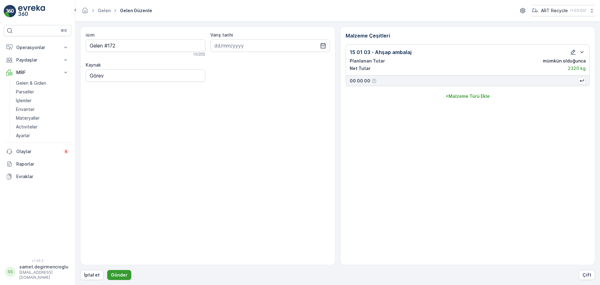
click at [124, 272] on p "Gönder" at bounding box center [119, 275] width 17 height 6
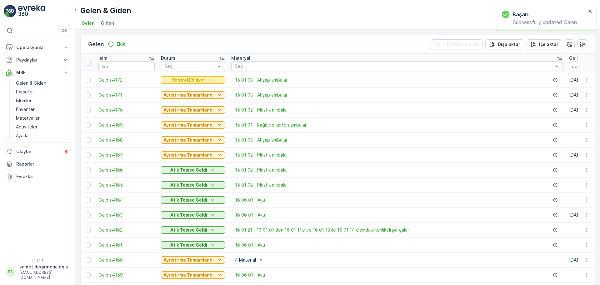
click at [175, 80] on p "Kontrol Ediliyor" at bounding box center [188, 80] width 33 height 6
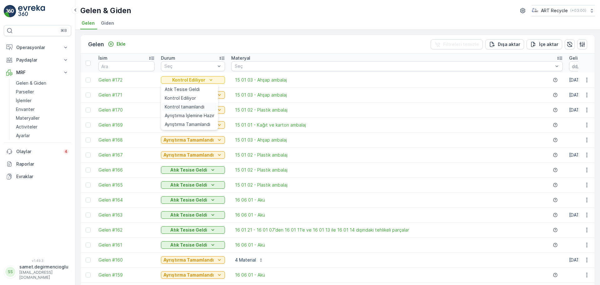
click at [174, 106] on span "Kontrol tamamlandı" at bounding box center [185, 107] width 40 height 6
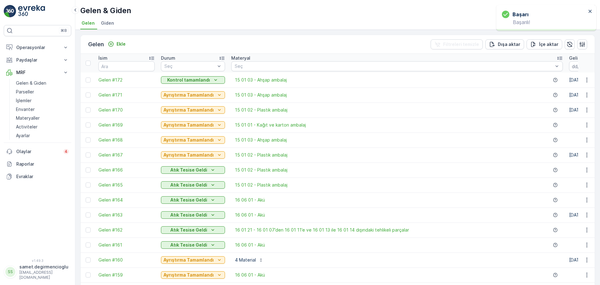
click at [193, 82] on p "Kontrol tamamlandı" at bounding box center [188, 80] width 43 height 6
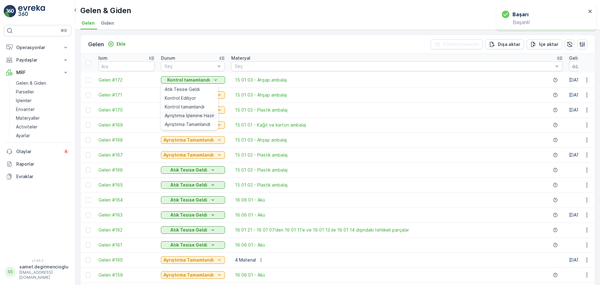
click at [186, 113] on span "Ayrıştırma İşlemine Hazır" at bounding box center [190, 116] width 50 height 6
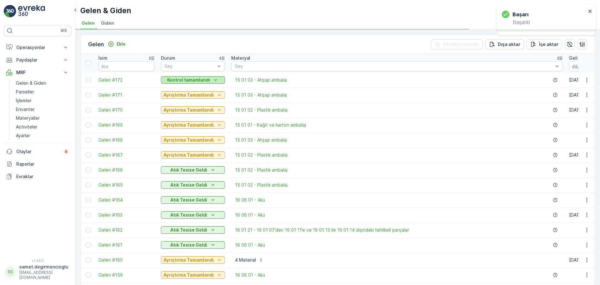
click at [187, 79] on p "Kontrol tamamlandı" at bounding box center [188, 80] width 43 height 6
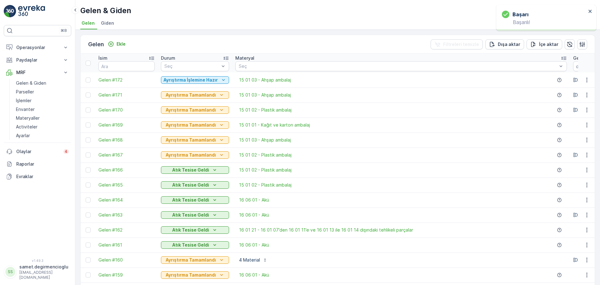
click at [186, 76] on div "Ayrıştırma İşlemine Hazır" at bounding box center [195, 80] width 68 height 9
click at [186, 79] on p "Ayrıştırma İşlemine Hazır" at bounding box center [191, 80] width 54 height 6
click at [181, 124] on span "Ayrıştırma Tamamlandı" at bounding box center [188, 124] width 46 height 6
